Goal: Information Seeking & Learning: Learn about a topic

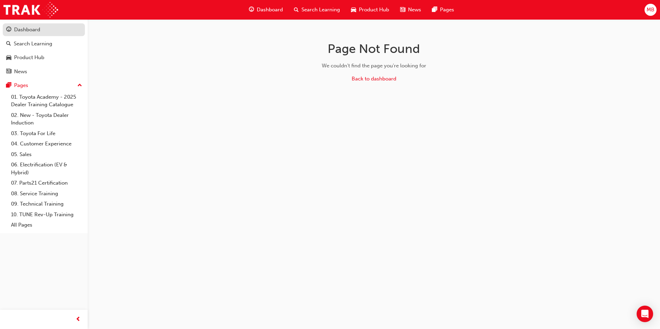
click at [34, 30] on div "Dashboard" at bounding box center [27, 30] width 26 height 8
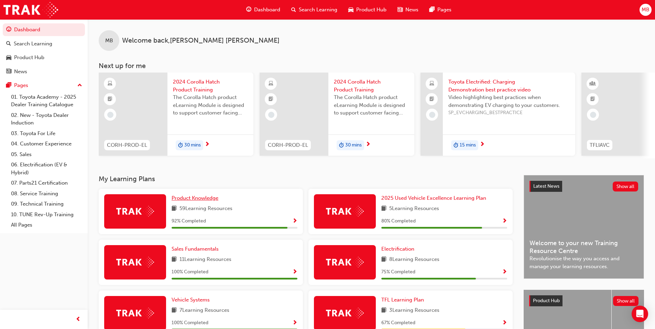
click at [205, 201] on span "Product Knowledge" at bounding box center [195, 198] width 47 height 6
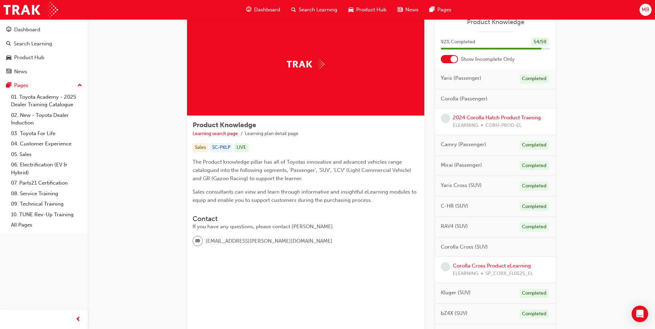
scroll to position [34, 0]
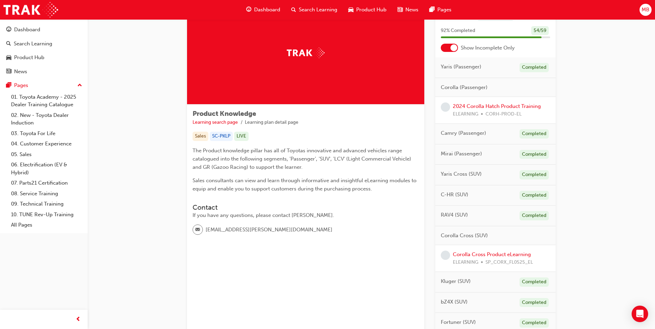
drag, startPoint x: 454, startPoint y: 49, endPoint x: 442, endPoint y: 49, distance: 12.0
click at [442, 49] on div at bounding box center [449, 48] width 17 height 8
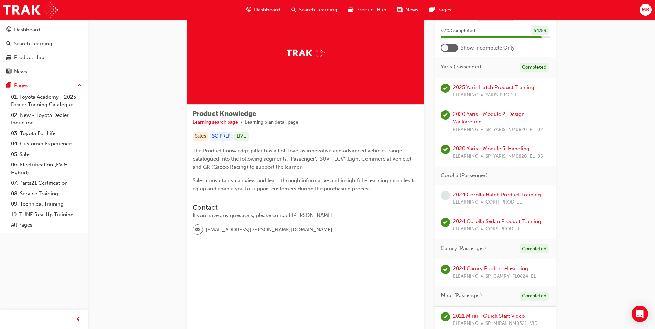
click at [454, 49] on div at bounding box center [449, 48] width 17 height 8
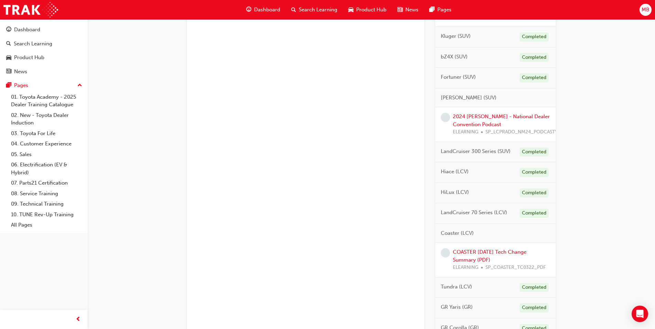
scroll to position [191, 0]
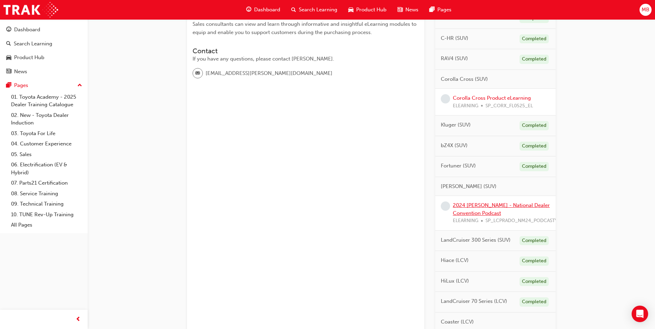
click at [497, 207] on link "2024 [PERSON_NAME] - National Dealer Convention Podcast" at bounding box center [501, 209] width 97 height 14
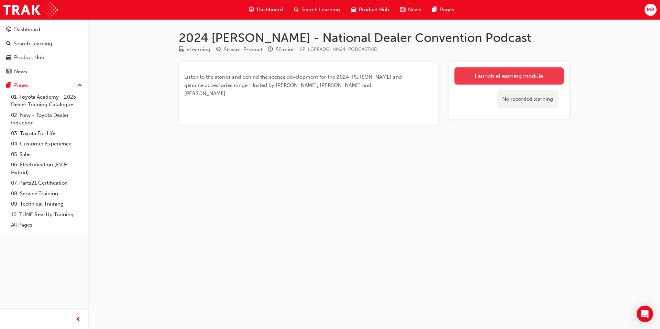
click at [509, 78] on link "Launch eLearning module" at bounding box center [509, 75] width 109 height 17
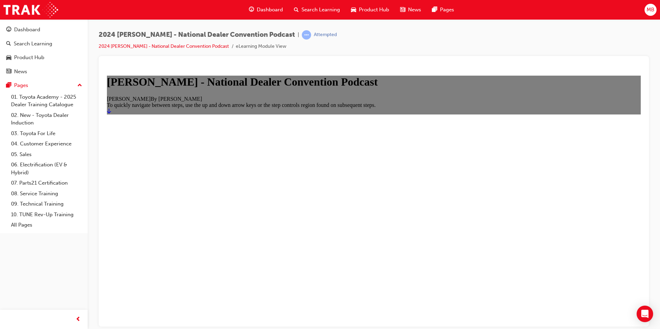
click at [111, 113] on icon "Start" at bounding box center [109, 111] width 4 height 6
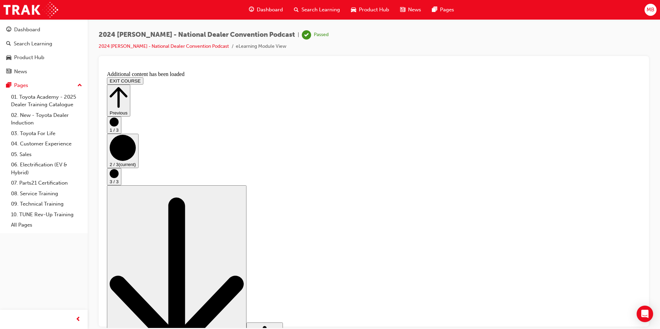
click at [128, 85] on icon "Step controls" at bounding box center [119, 97] width 18 height 24
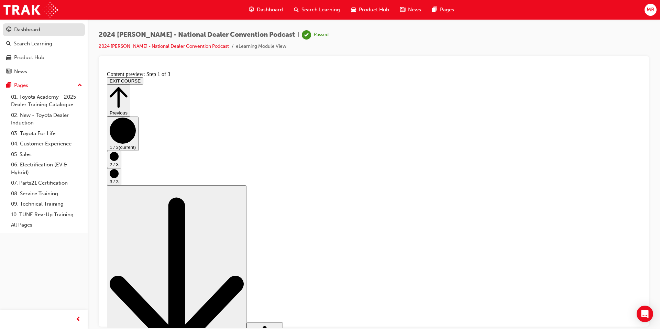
click at [34, 30] on div "Dashboard" at bounding box center [27, 30] width 26 height 8
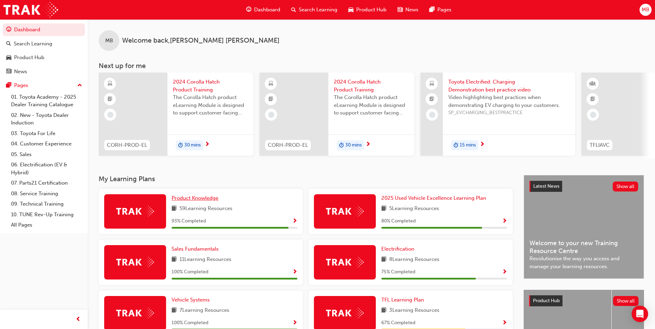
click at [206, 201] on span "Product Knowledge" at bounding box center [195, 198] width 47 height 6
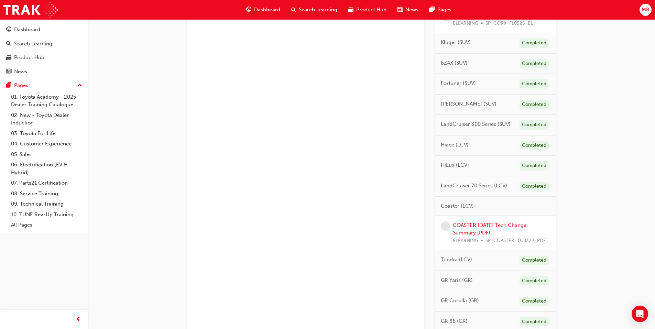
scroll to position [275, 0]
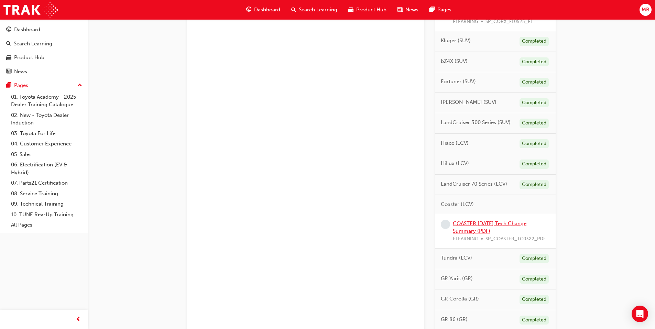
click at [474, 224] on link "COASTER [DATE] Tech Change Summary (PDF)" at bounding box center [490, 227] width 74 height 14
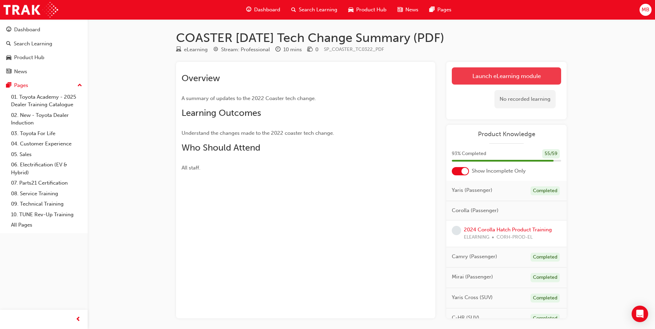
click at [512, 77] on link "Launch eLearning module" at bounding box center [506, 75] width 109 height 17
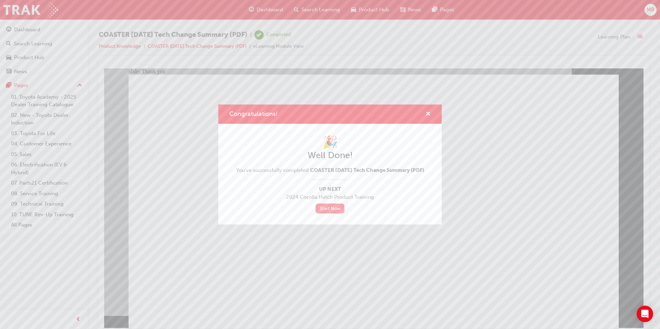
click at [332, 211] on link "Start Now" at bounding box center [330, 209] width 29 height 10
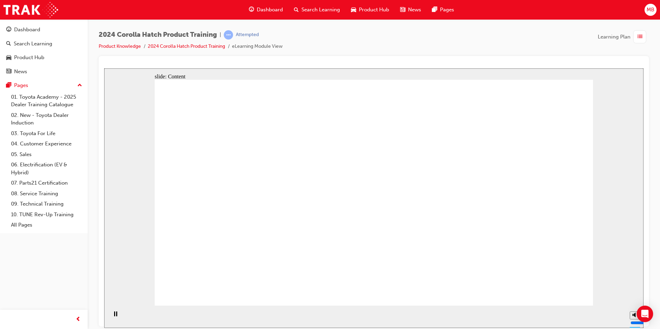
drag, startPoint x: 570, startPoint y: 297, endPoint x: 570, endPoint y: 290, distance: 6.9
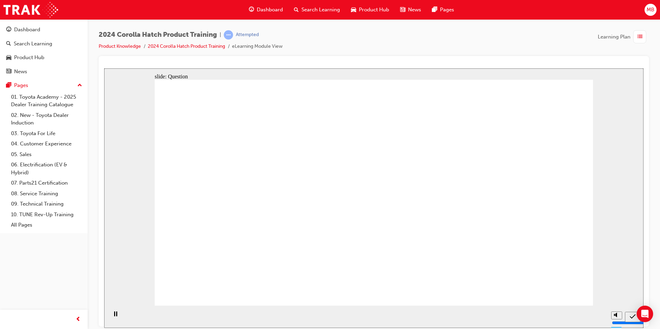
radio input "true"
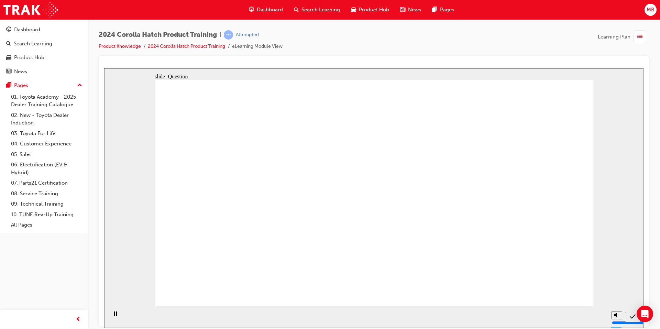
radio input "true"
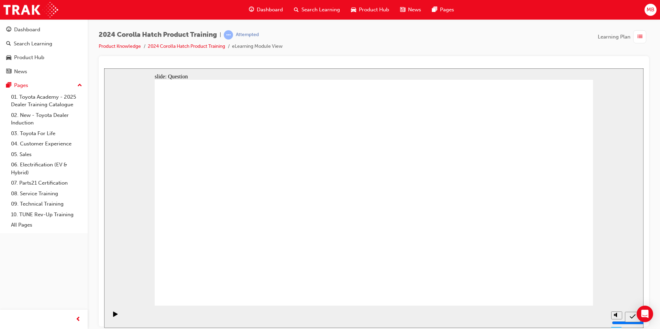
radio input "true"
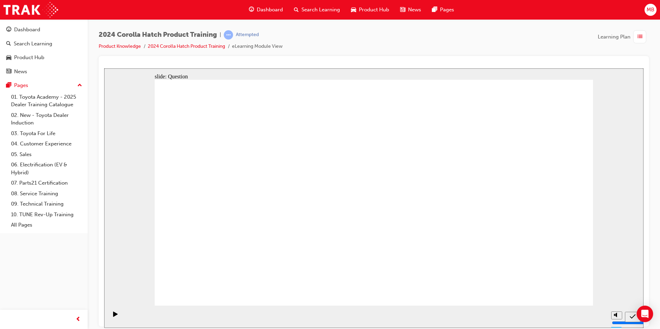
drag, startPoint x: 224, startPoint y: 179, endPoint x: 232, endPoint y: 233, distance: 54.7
drag, startPoint x: 302, startPoint y: 176, endPoint x: 336, endPoint y: 219, distance: 54.8
drag, startPoint x: 384, startPoint y: 180, endPoint x: 399, endPoint y: 237, distance: 58.7
drag, startPoint x: 455, startPoint y: 195, endPoint x: 455, endPoint y: 240, distance: 45.0
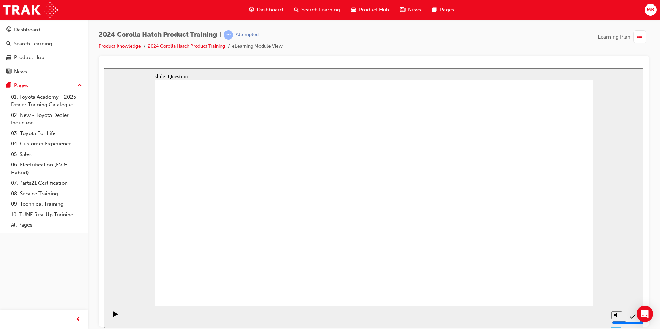
drag, startPoint x: 523, startPoint y: 189, endPoint x: 523, endPoint y: 249, distance: 59.1
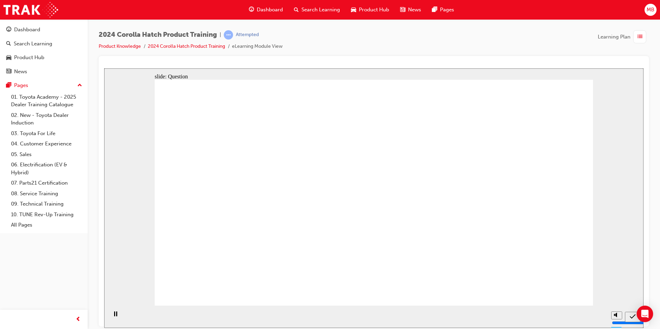
radio input "true"
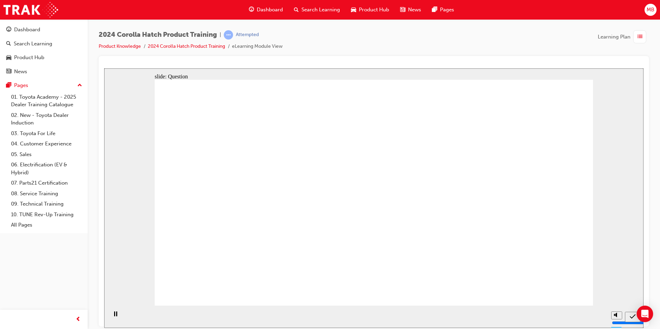
radio input "true"
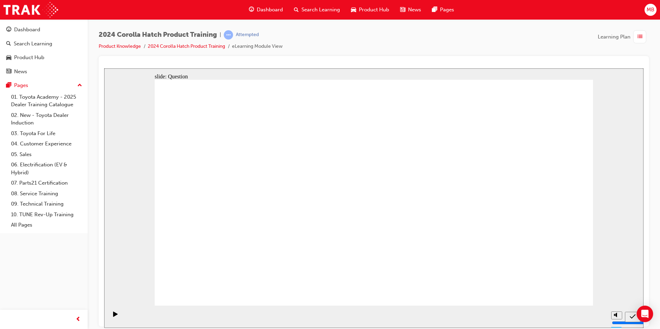
radio input "true"
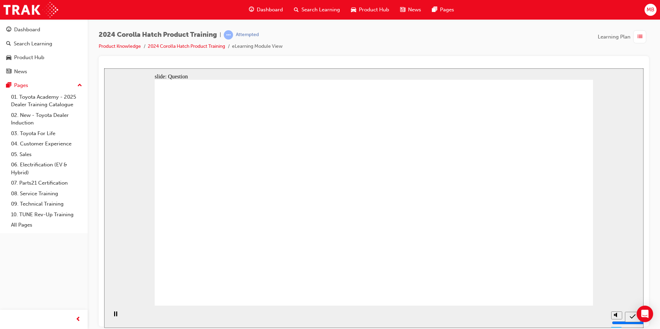
drag, startPoint x: 231, startPoint y: 175, endPoint x: 234, endPoint y: 238, distance: 62.7
drag, startPoint x: 299, startPoint y: 180, endPoint x: 312, endPoint y: 252, distance: 73.4
drag, startPoint x: 385, startPoint y: 182, endPoint x: 387, endPoint y: 249, distance: 67.1
drag, startPoint x: 466, startPoint y: 179, endPoint x: 482, endPoint y: 236, distance: 59.1
drag, startPoint x: 543, startPoint y: 179, endPoint x: 551, endPoint y: 248, distance: 68.9
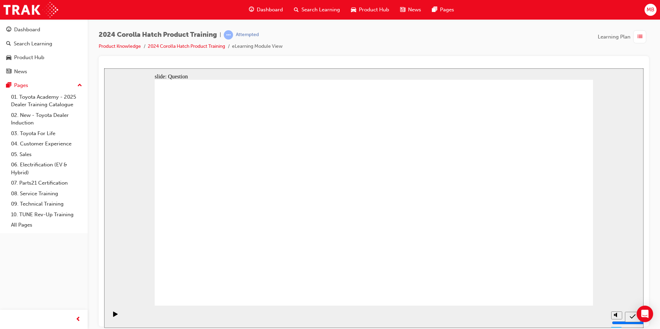
radio input "true"
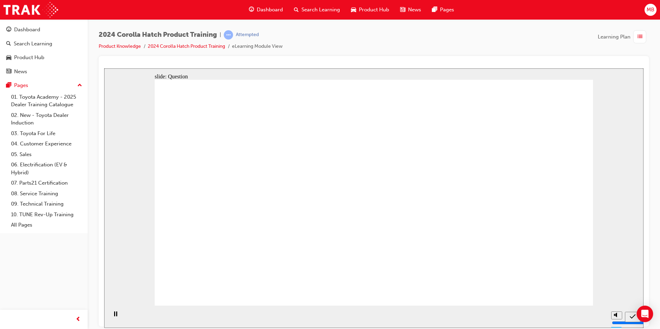
radio input "true"
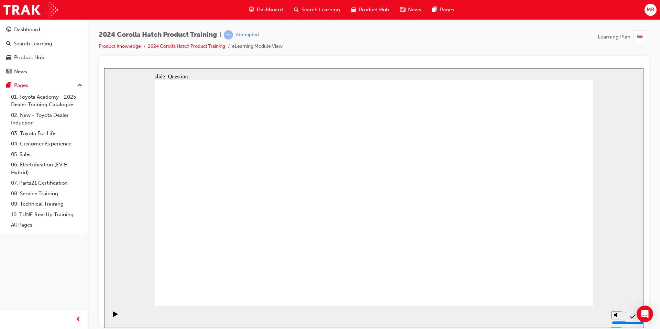
radio input "true"
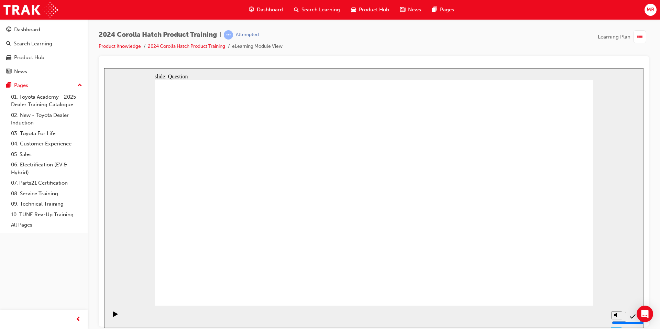
radio input "true"
drag, startPoint x: 240, startPoint y: 175, endPoint x: 230, endPoint y: 238, distance: 63.4
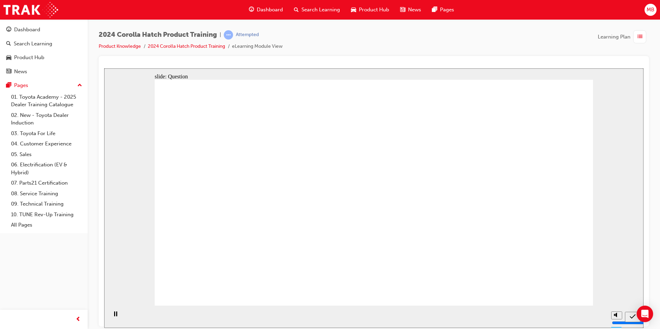
drag, startPoint x: 307, startPoint y: 172, endPoint x: 320, endPoint y: 232, distance: 61.6
drag, startPoint x: 380, startPoint y: 169, endPoint x: 382, endPoint y: 232, distance: 63.0
drag, startPoint x: 444, startPoint y: 180, endPoint x: 449, endPoint y: 238, distance: 58.7
drag, startPoint x: 520, startPoint y: 172, endPoint x: 524, endPoint y: 236, distance: 64.1
drag, startPoint x: 556, startPoint y: 283, endPoint x: 558, endPoint y: 293, distance: 9.9
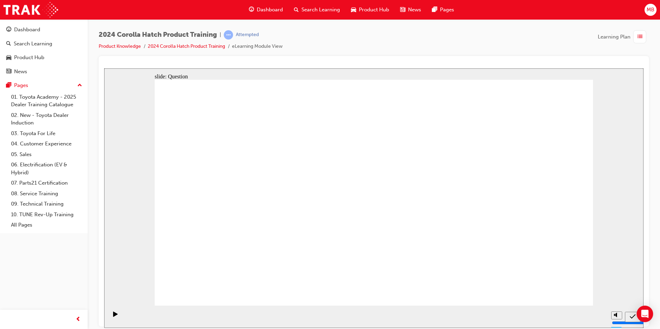
radio input "true"
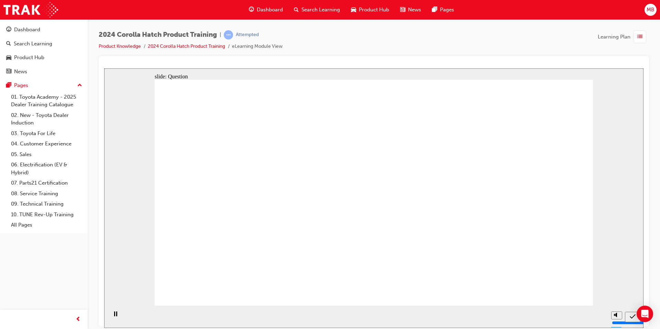
radio input "true"
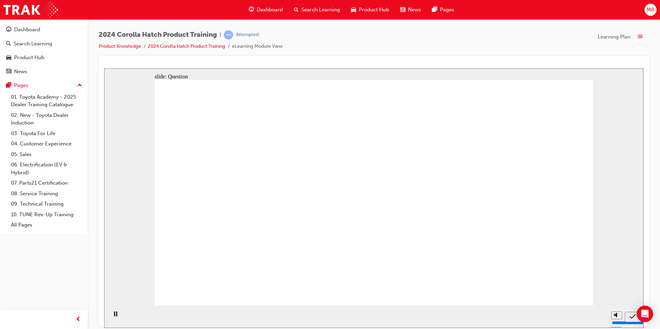
radio input "true"
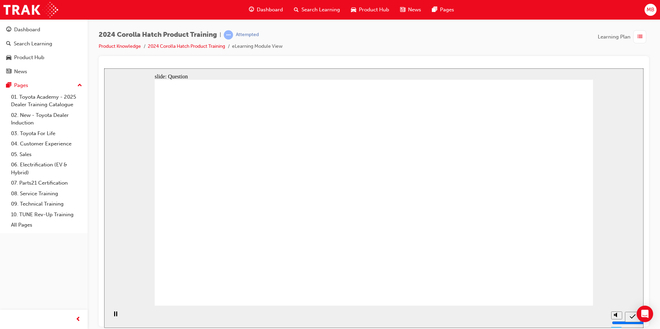
radio input "true"
drag, startPoint x: 528, startPoint y: 179, endPoint x: 528, endPoint y: 246, distance: 67.0
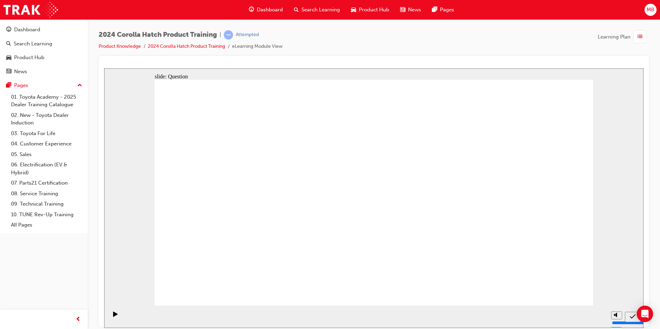
drag, startPoint x: 370, startPoint y: 180, endPoint x: 447, endPoint y: 247, distance: 101.4
drag, startPoint x: 454, startPoint y: 181, endPoint x: 384, endPoint y: 244, distance: 94.5
drag, startPoint x: 226, startPoint y: 177, endPoint x: 305, endPoint y: 247, distance: 105.7
drag, startPoint x: 282, startPoint y: 205, endPoint x: 242, endPoint y: 246, distance: 57.4
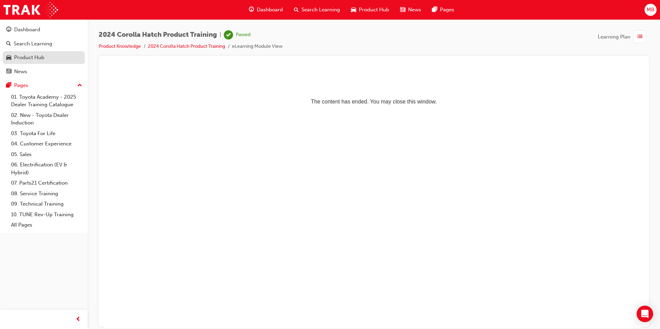
click at [41, 57] on div "Product Hub" at bounding box center [29, 58] width 30 height 8
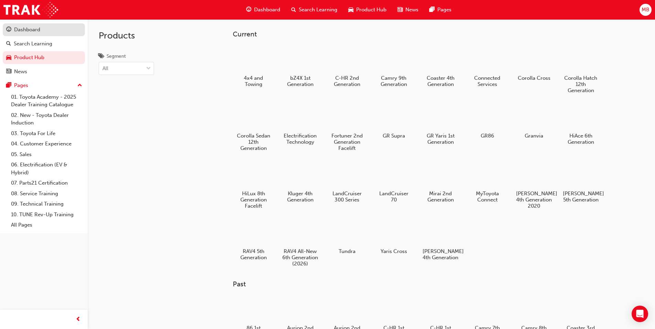
click at [33, 29] on div "Dashboard" at bounding box center [27, 30] width 26 height 8
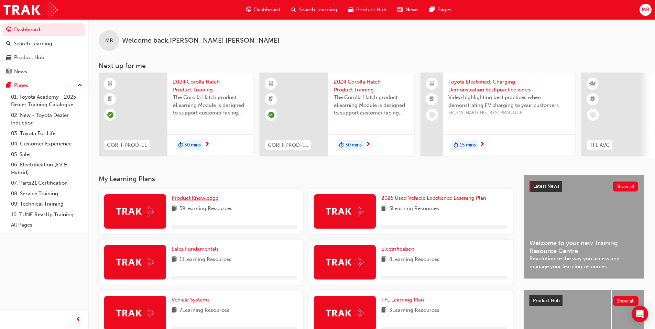
click at [212, 201] on span "Product Knowledge" at bounding box center [195, 198] width 47 height 6
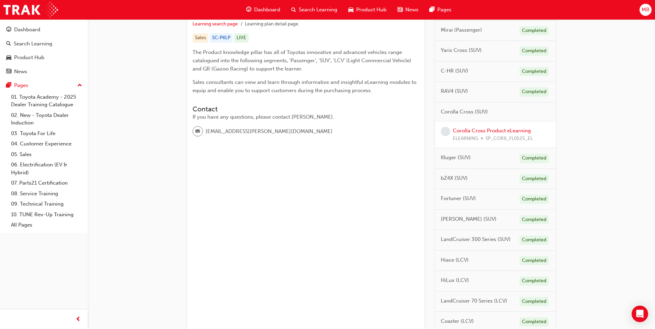
scroll to position [128, 0]
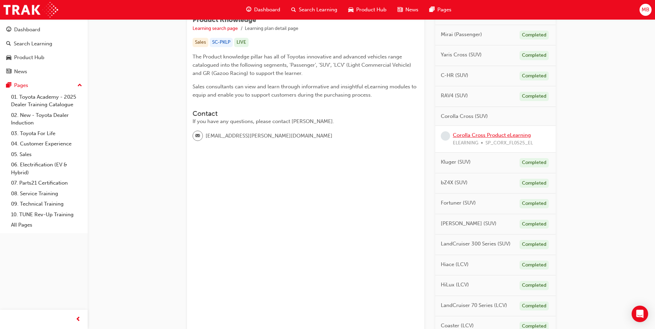
click at [487, 133] on link "Corolla Cross Product eLearning" at bounding box center [492, 135] width 78 height 6
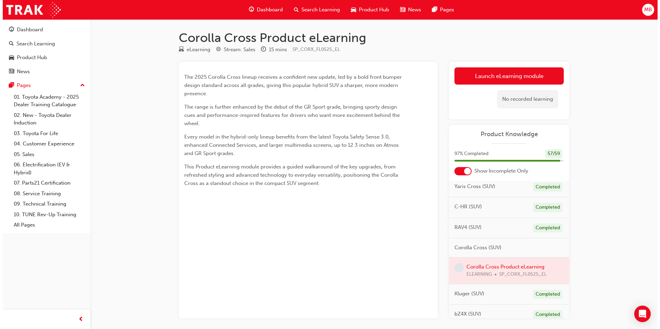
scroll to position [81, 0]
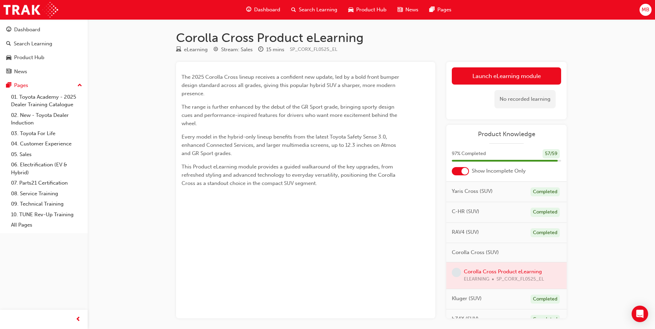
click at [489, 272] on div at bounding box center [506, 275] width 120 height 26
click at [511, 272] on div at bounding box center [506, 275] width 120 height 26
click at [501, 75] on link "Launch eLearning module" at bounding box center [506, 75] width 109 height 17
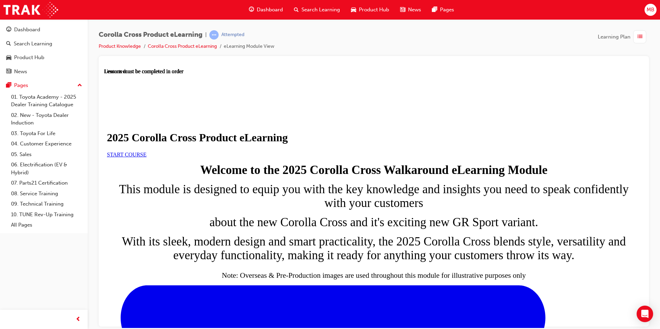
click at [146, 157] on span "START COURSE" at bounding box center [127, 154] width 40 height 6
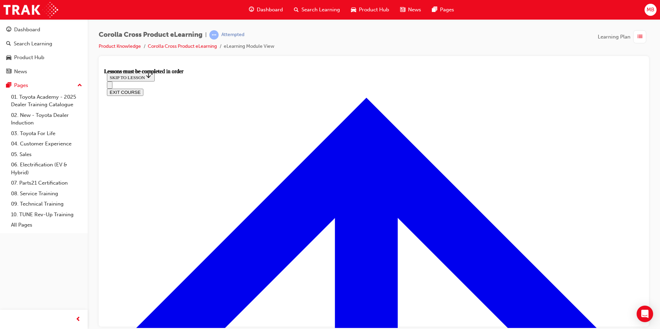
scroll to position [379, 0]
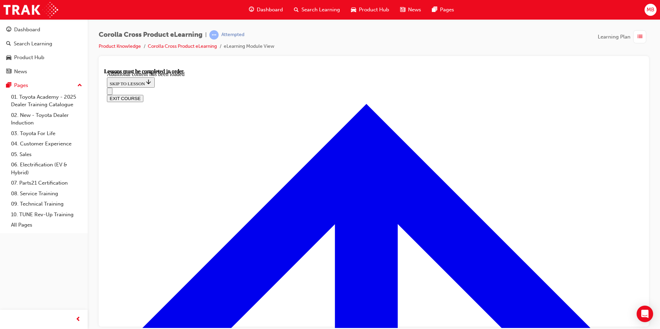
scroll to position [1141, 0]
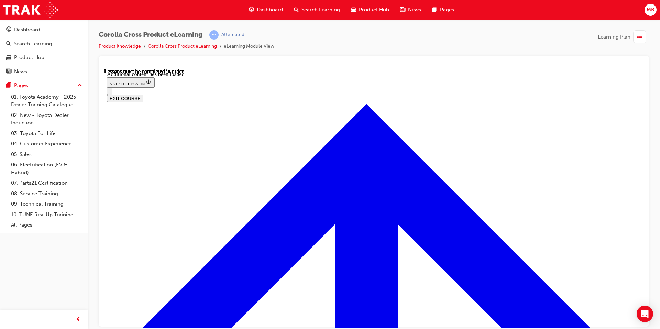
radio input "true"
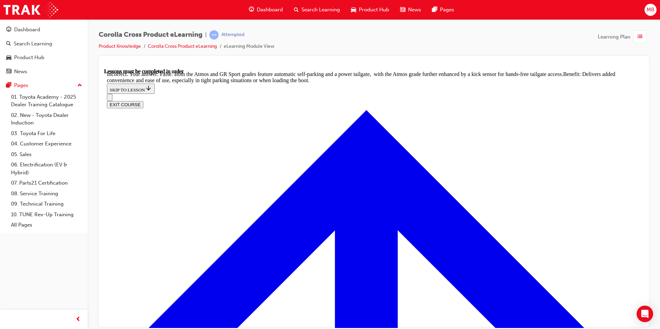
radio input "true"
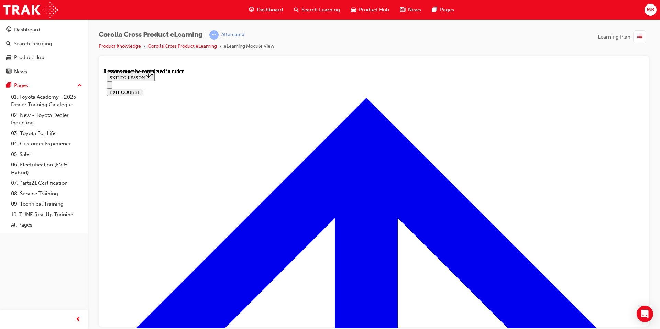
scroll to position [574, 0]
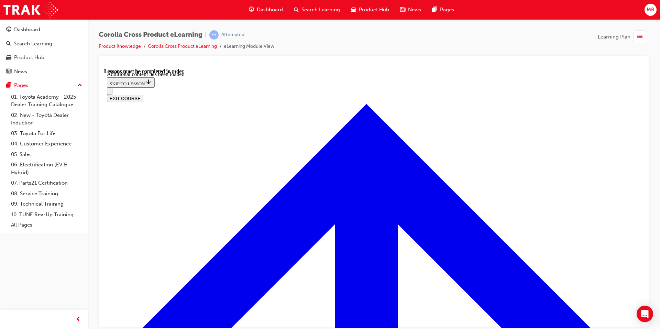
scroll to position [953, 0]
radio input "true"
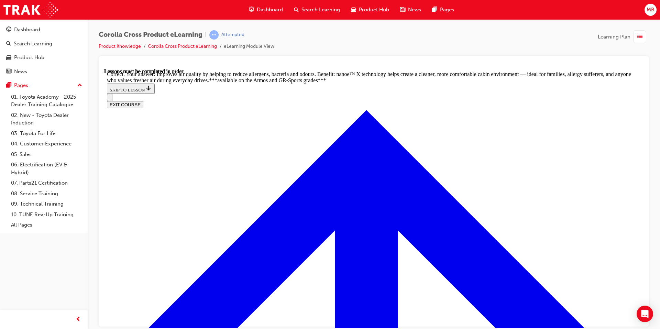
scroll to position [1379, 0]
radio input "true"
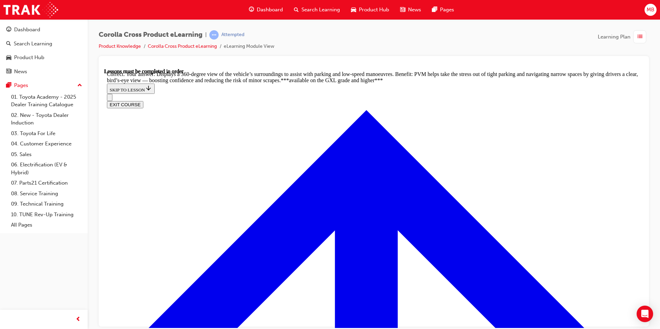
scroll to position [1482, 0]
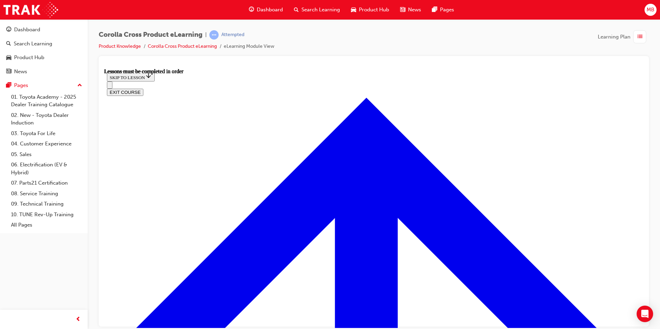
scroll to position [609, 0]
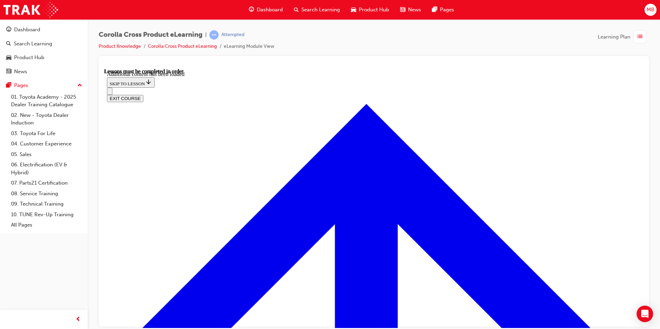
scroll to position [1003, 0]
radio input "true"
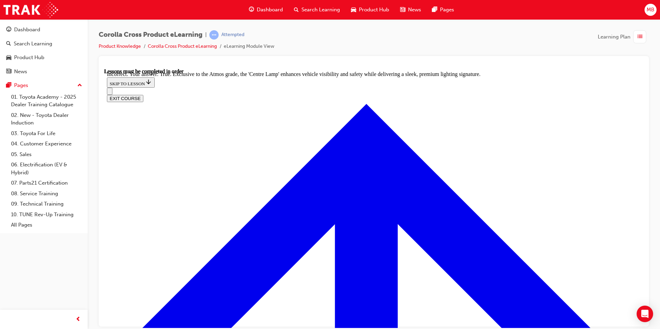
radio input "true"
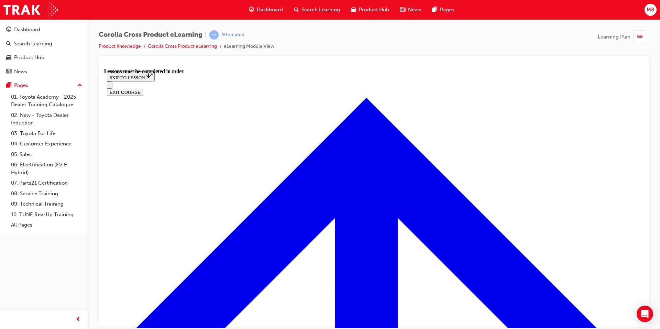
scroll to position [574, 0]
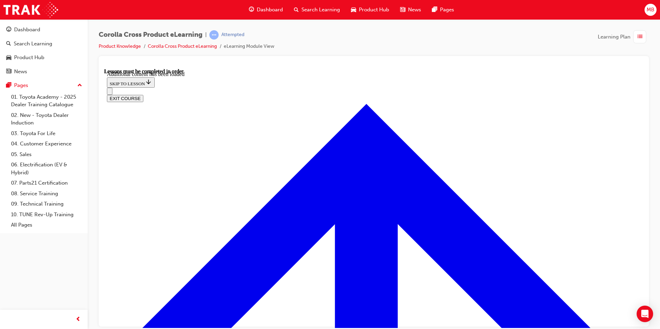
scroll to position [838, 0]
radio input "true"
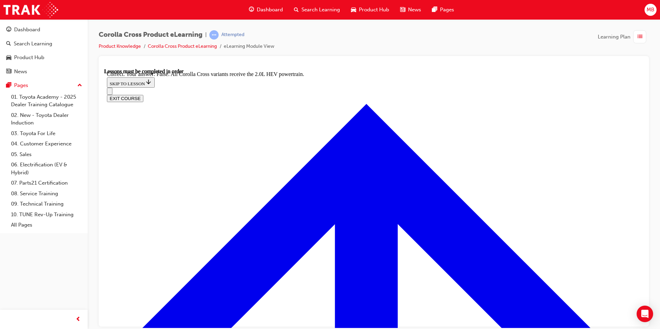
scroll to position [949, 0]
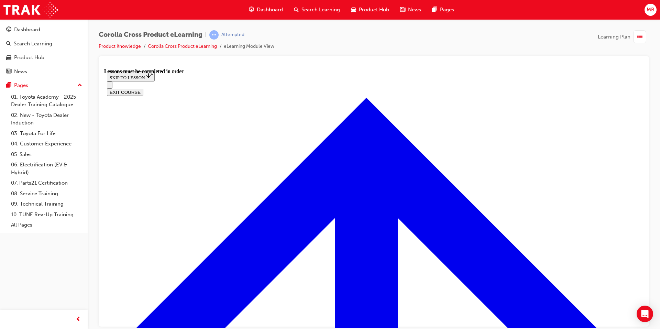
scroll to position [574, 0]
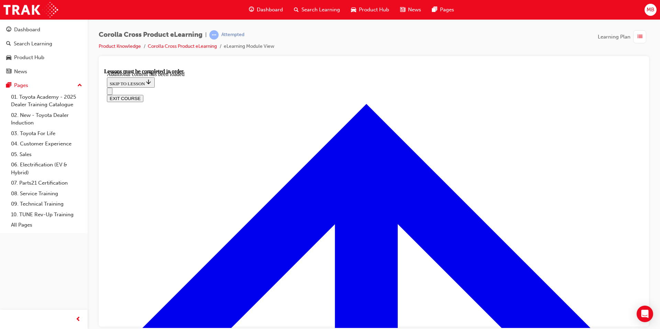
scroll to position [855, 0]
radio input "true"
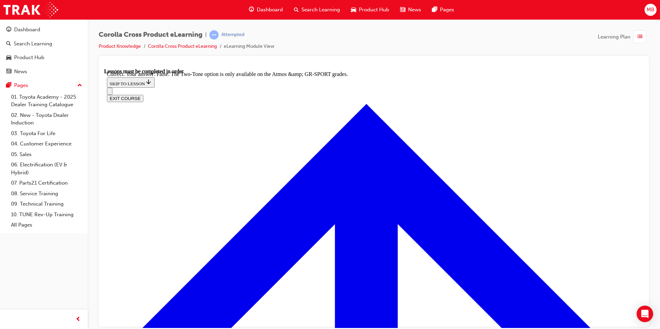
scroll to position [966, 0]
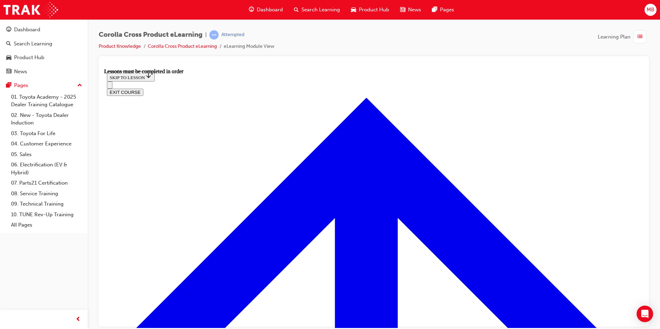
scroll to position [815, 0]
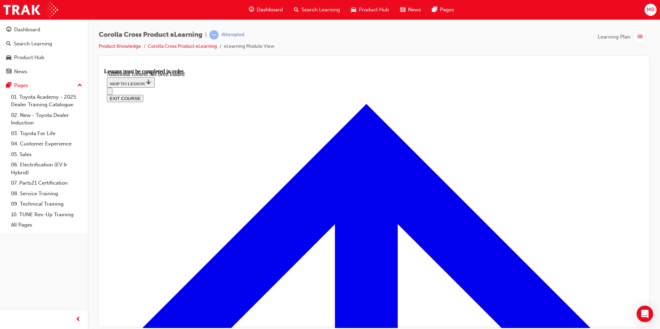
scroll to position [1132, 0]
radio input "true"
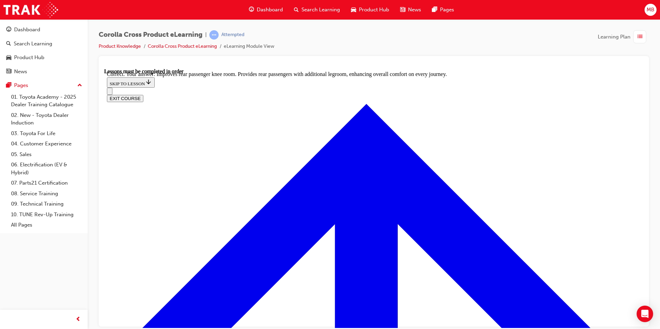
scroll to position [1269, 0]
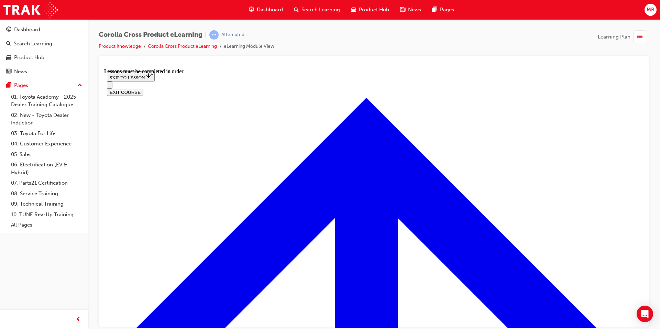
scroll to position [609, 0]
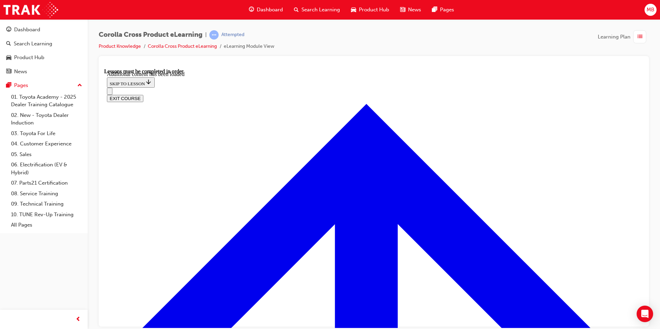
scroll to position [990, 0]
radio input "true"
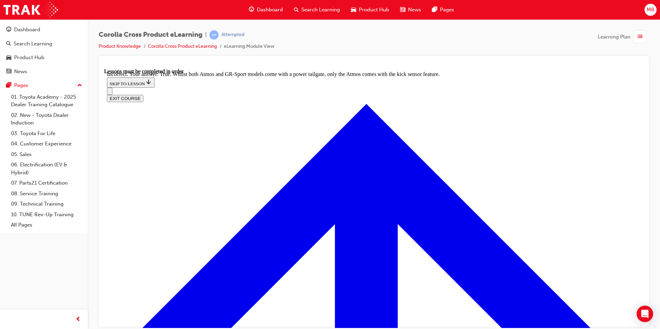
scroll to position [1086, 0]
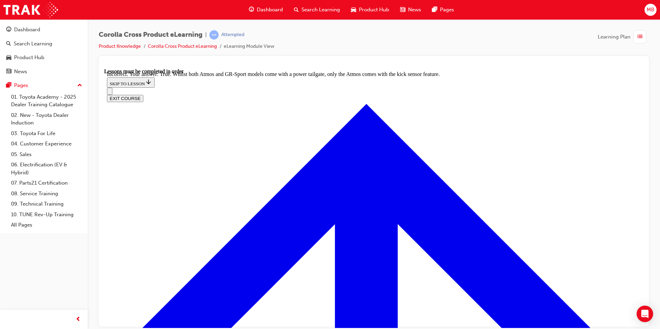
radio input "true"
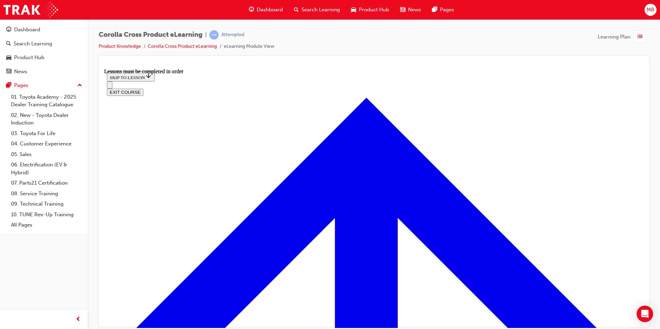
scroll to position [780, 0]
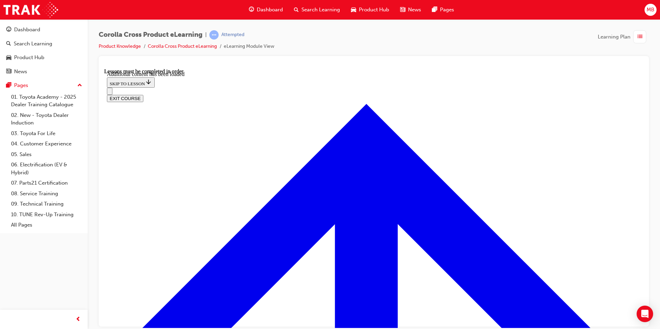
scroll to position [1721, 0]
checkbox input "true"
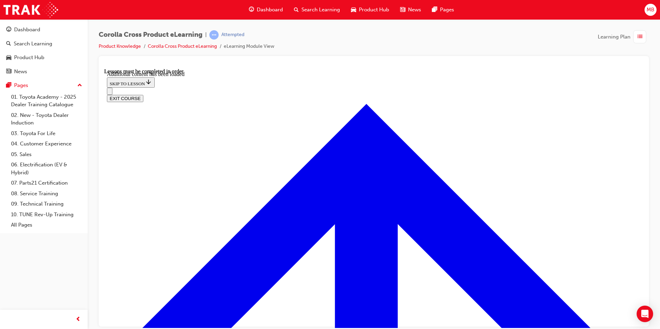
checkbox input "true"
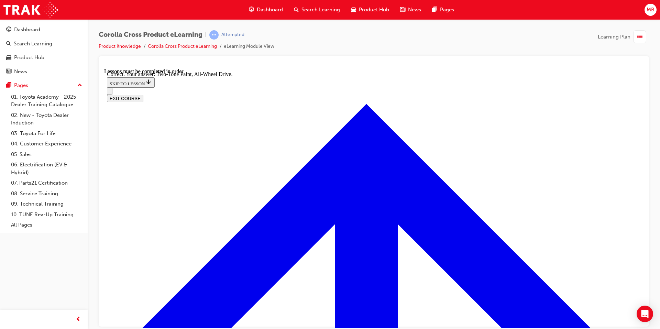
radio input "true"
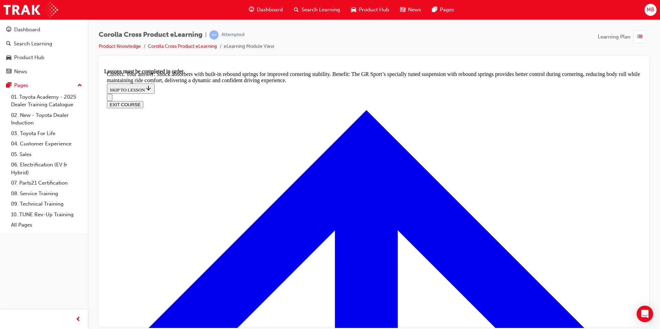
scroll to position [2134, 0]
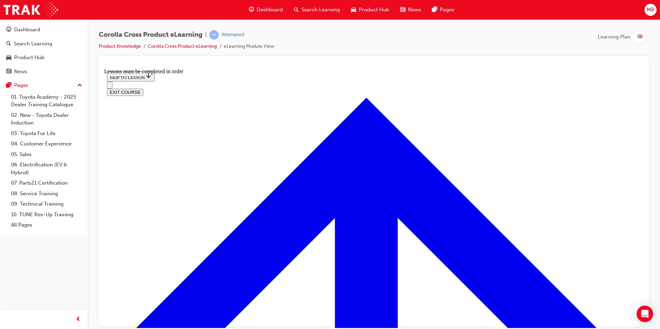
scroll to position [265, 0]
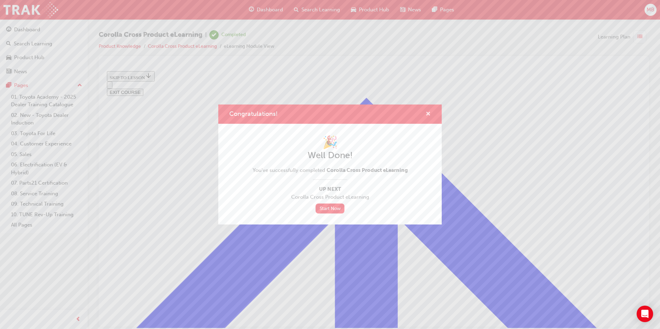
click at [430, 114] on span "cross-icon" at bounding box center [428, 114] width 5 height 6
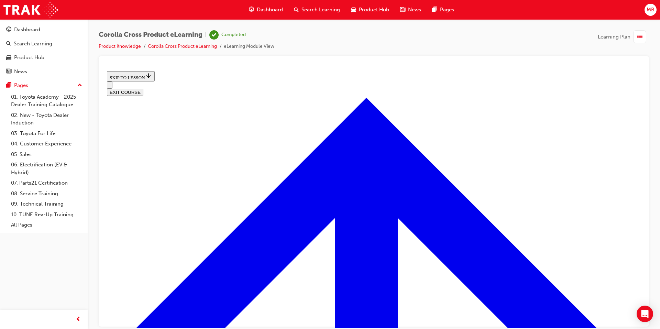
click at [143, 88] on button "EXIT COURSE" at bounding box center [125, 91] width 36 height 7
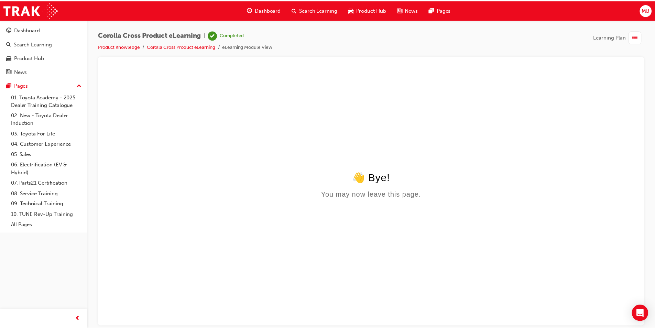
scroll to position [0, 0]
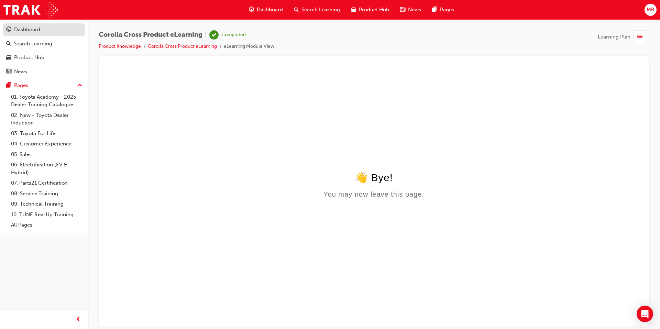
click at [36, 27] on div "Dashboard" at bounding box center [27, 30] width 26 height 8
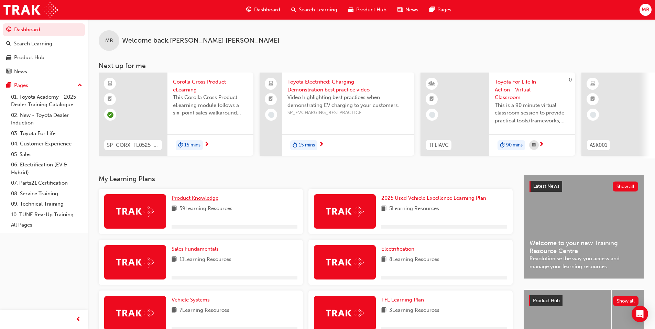
click at [203, 201] on span "Product Knowledge" at bounding box center [195, 198] width 47 height 6
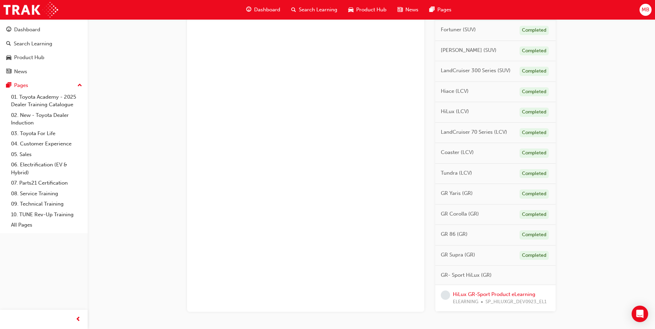
scroll to position [309, 0]
